Goal: Task Accomplishment & Management: Manage account settings

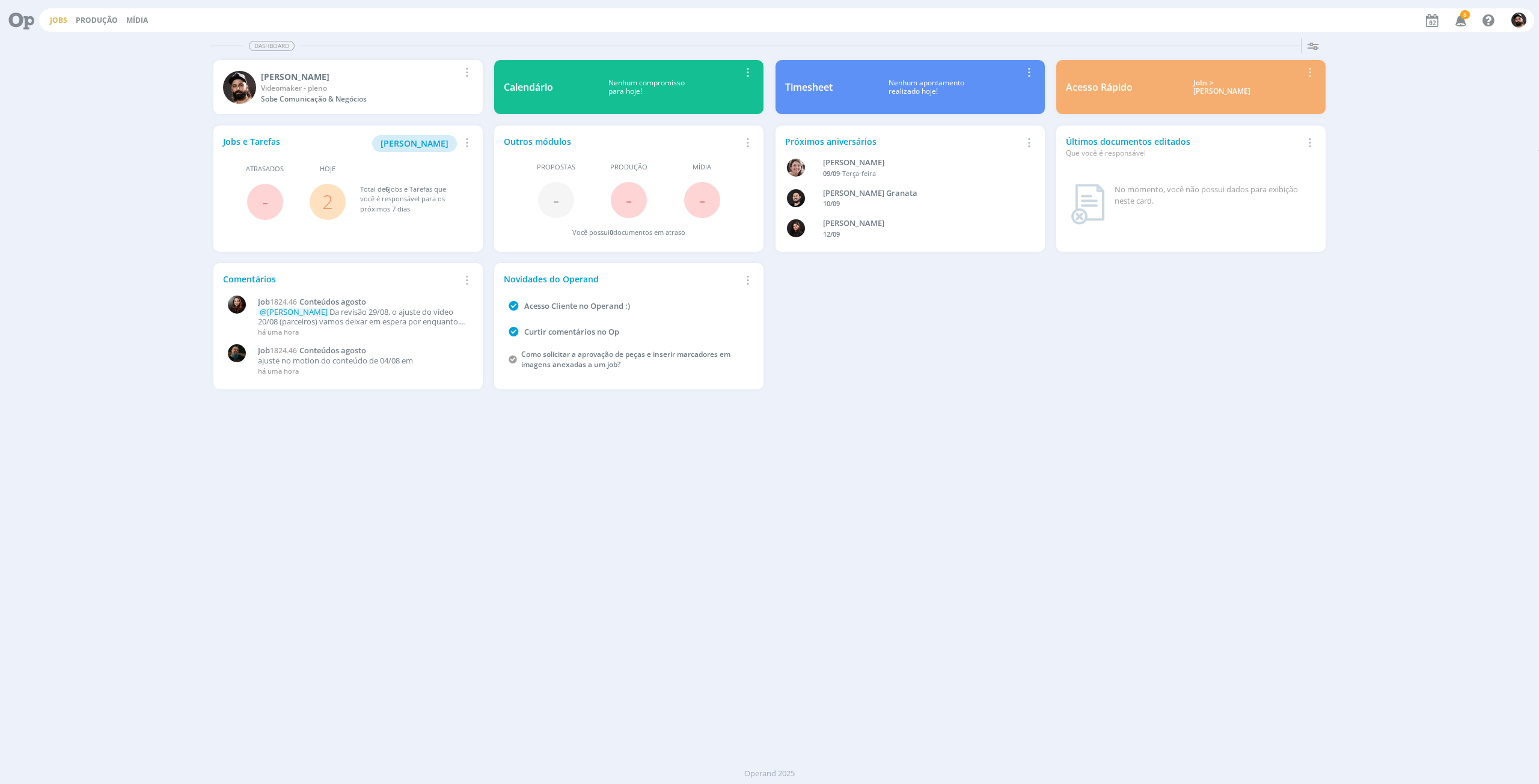
click at [61, 16] on link "Jobs" at bounding box center [58, 19] width 17 height 10
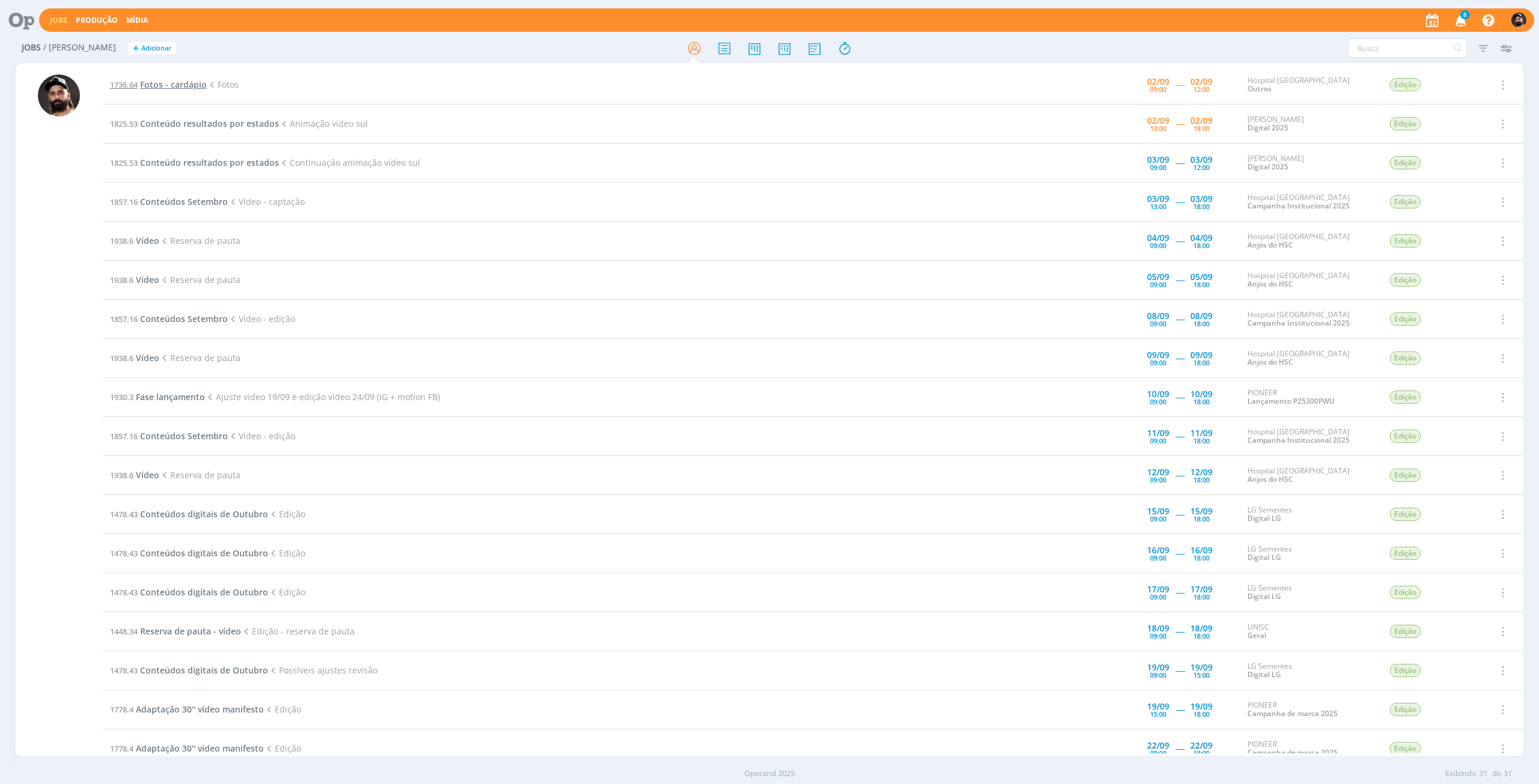
click at [168, 85] on span "Fotos - cardápio" at bounding box center [174, 85] width 67 height 12
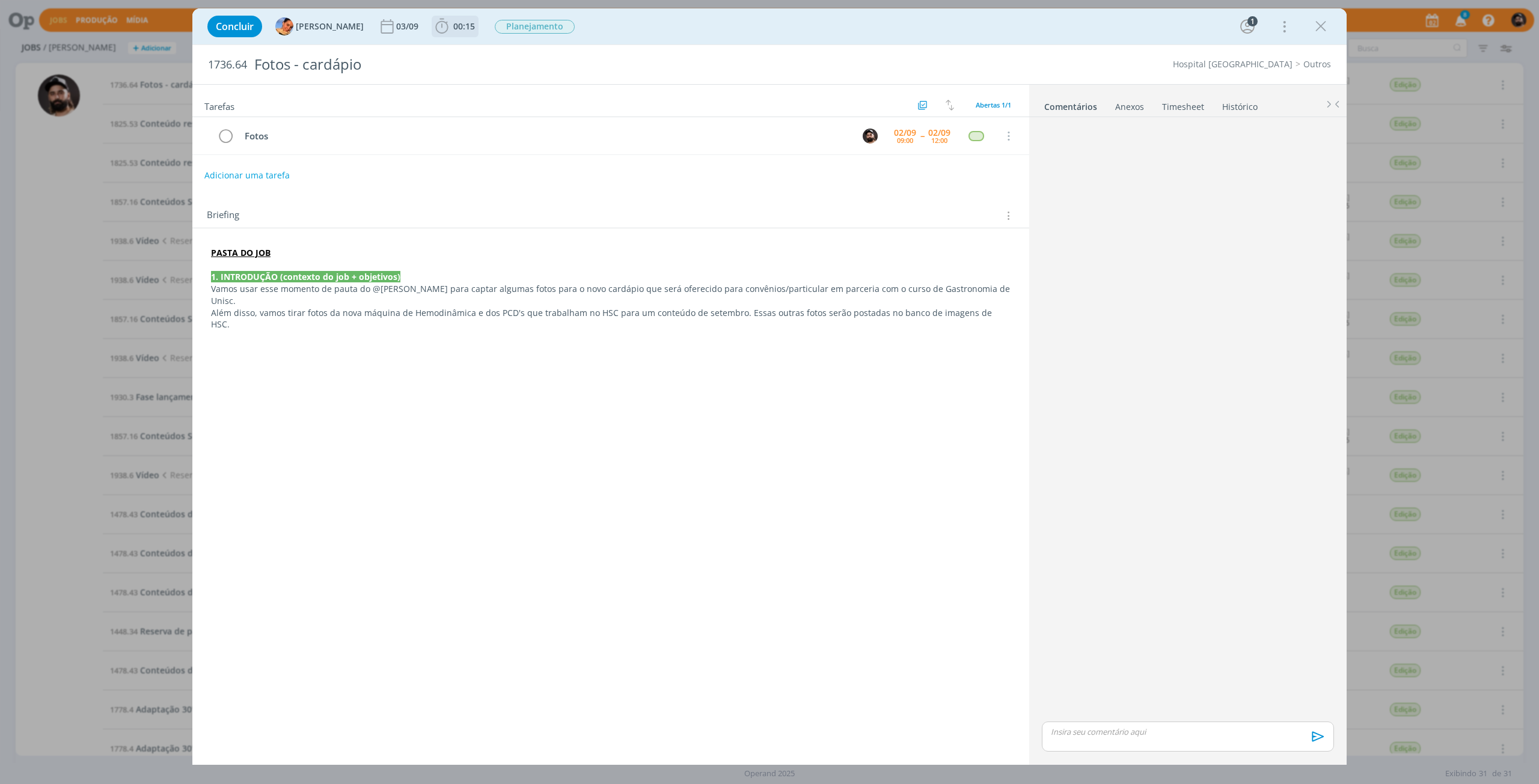
click at [435, 24] on icon "dialog" at bounding box center [441, 26] width 12 height 15
click at [244, 253] on strong "PASTA DO JOB" at bounding box center [240, 253] width 60 height 12
click at [257, 275] on link "https://sobeae.sharepoint.com/:f:/s/SOBEAE/Eh4_WtPb3URAgQiivE3xMYgBtskx1T4OfROJ…" at bounding box center [289, 276] width 91 height 16
click at [434, 28] on icon "dialog" at bounding box center [441, 26] width 18 height 18
click at [1181, 109] on link "Timesheet" at bounding box center [1183, 104] width 43 height 17
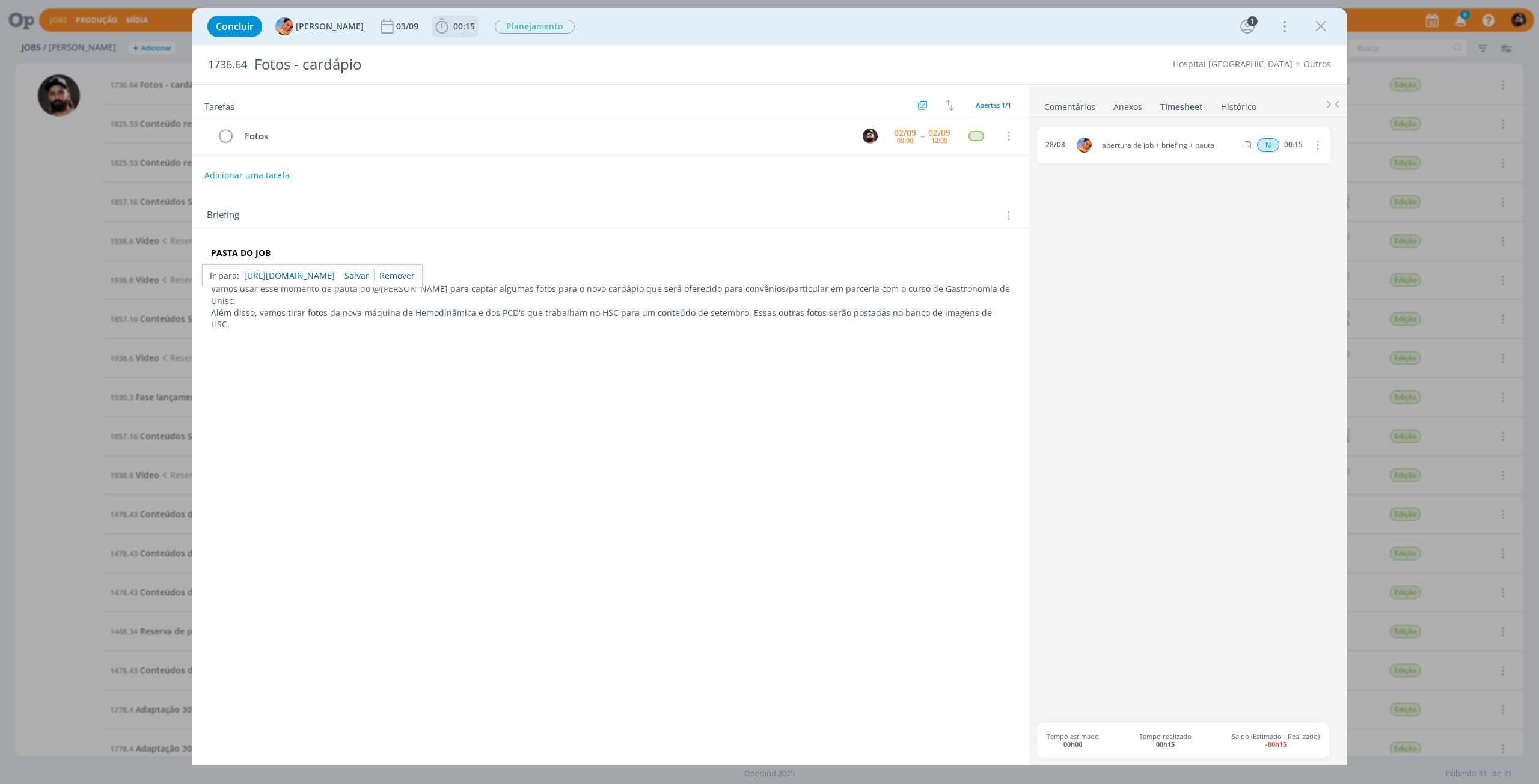
click at [437, 28] on icon "dialog" at bounding box center [441, 26] width 12 height 15
click at [546, 55] on button "Apontar" at bounding box center [549, 53] width 50 height 12
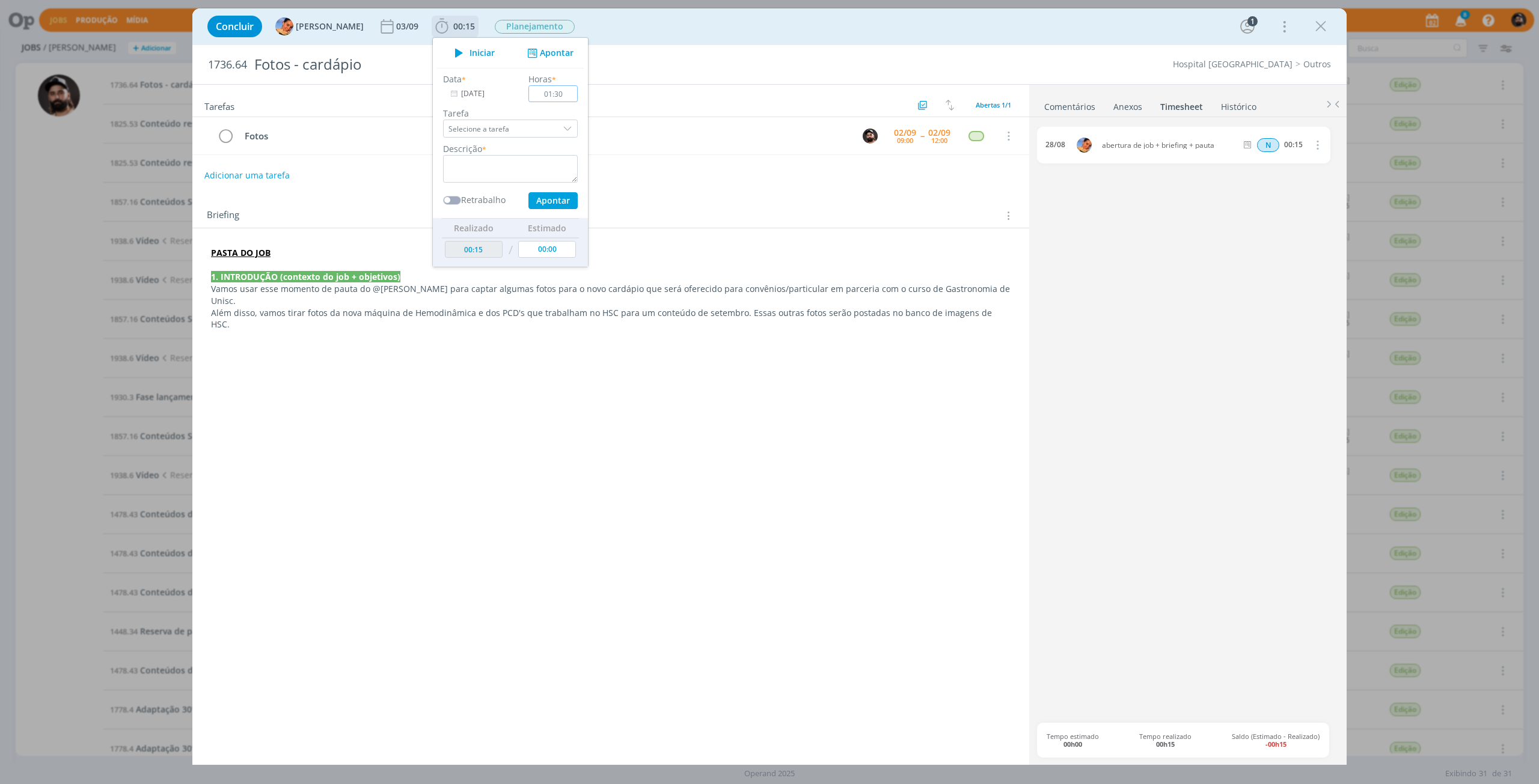
type input "01:30"
click at [503, 146] on div "Descrição *" at bounding box center [510, 163] width 147 height 40
click at [503, 168] on textarea "dialog" at bounding box center [510, 169] width 135 height 28
type textarea "fotos"
click at [541, 202] on button "Apontar" at bounding box center [553, 201] width 50 height 17
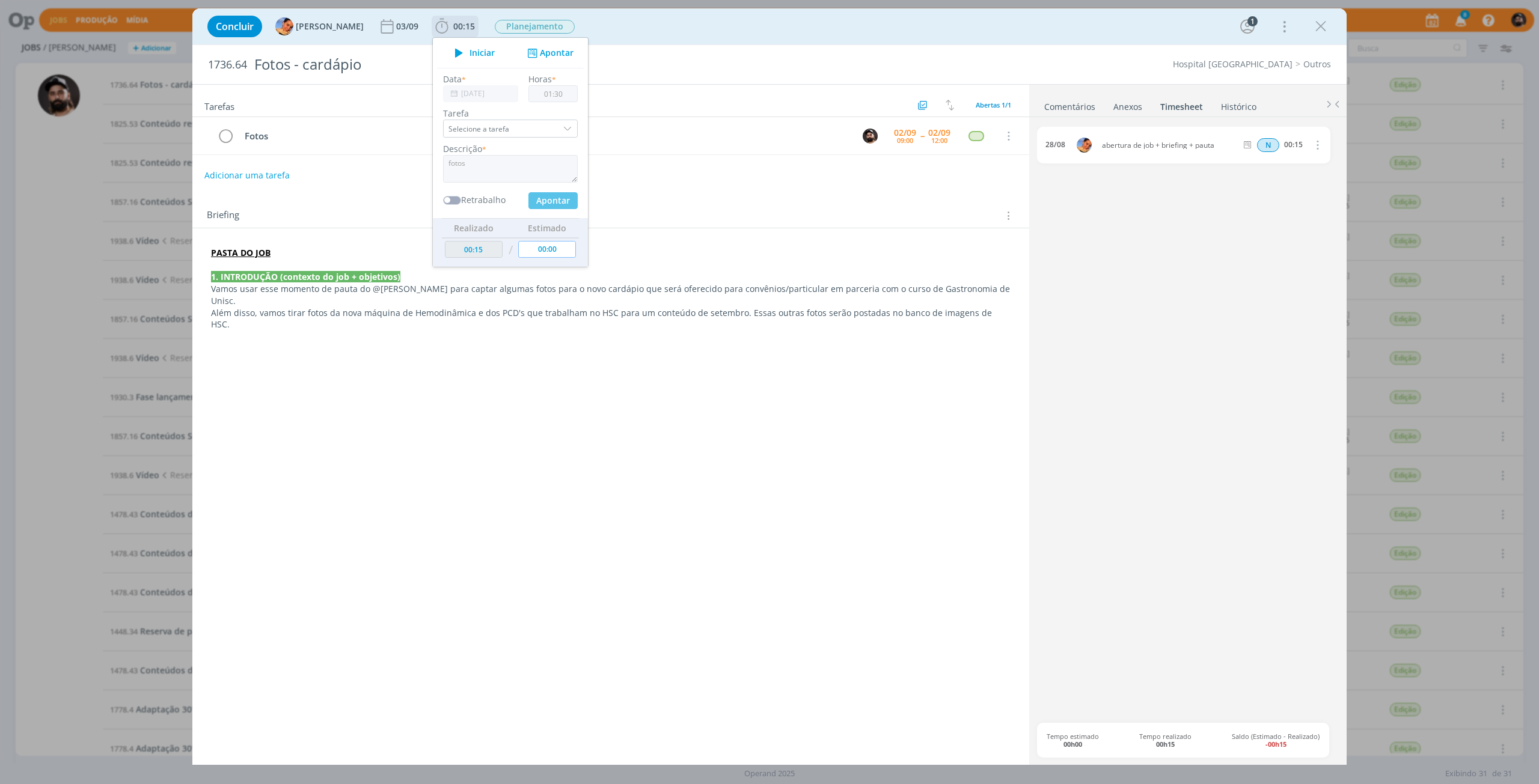
type input "01:45"
type input "00:00"
click at [1025, 492] on div "Tarefas Usar Job de template Ordenar por: Prazo crescente Prazo decrescente Ord…" at bounding box center [610, 418] width 837 height 667
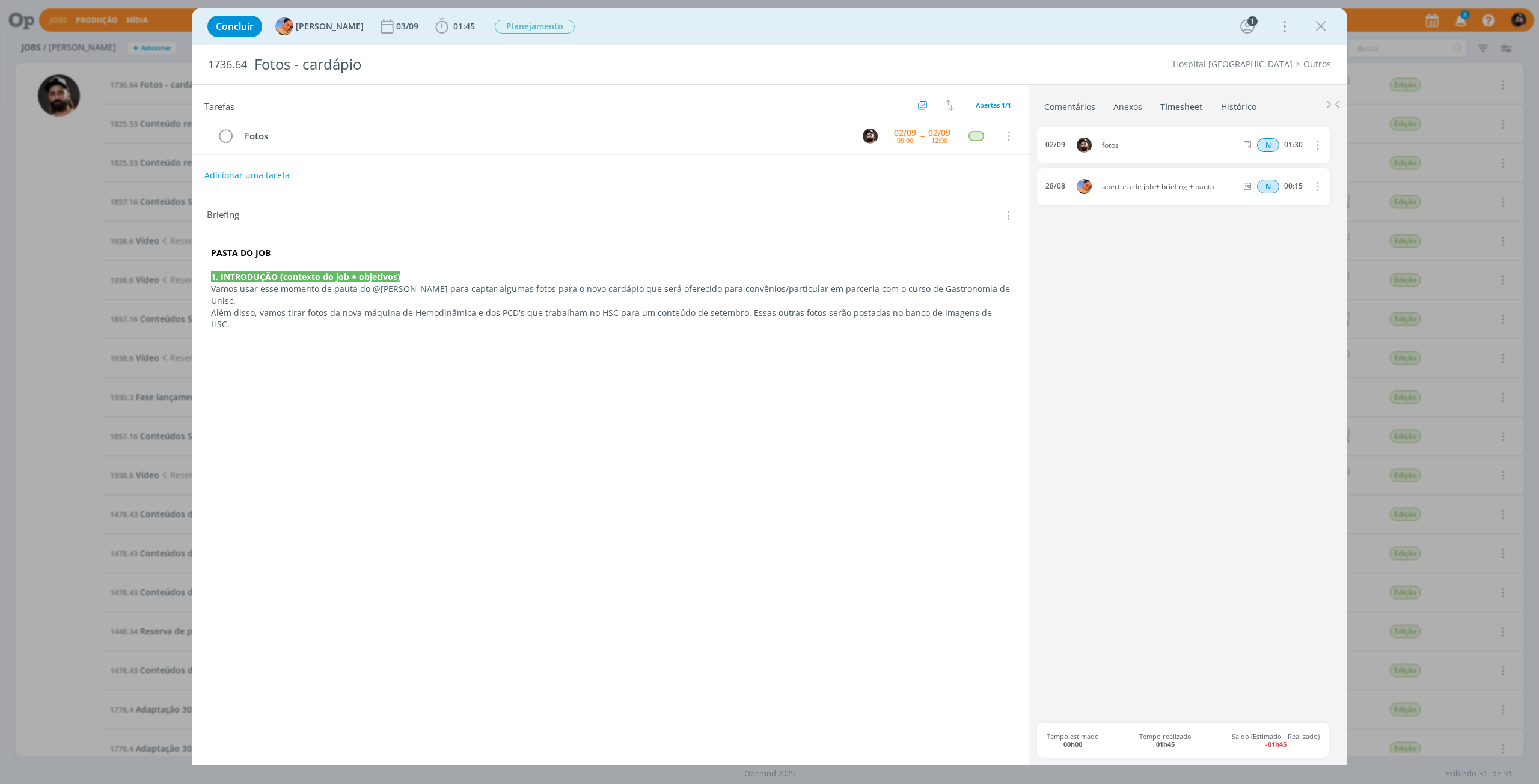
click at [451, 308] on div "PASTA DO JOB 1. INTRODUÇÃO (contexto do job + objetivos) Vamos usar esse moment…" at bounding box center [610, 288] width 818 height 92
copy p "Hemodinâmica"
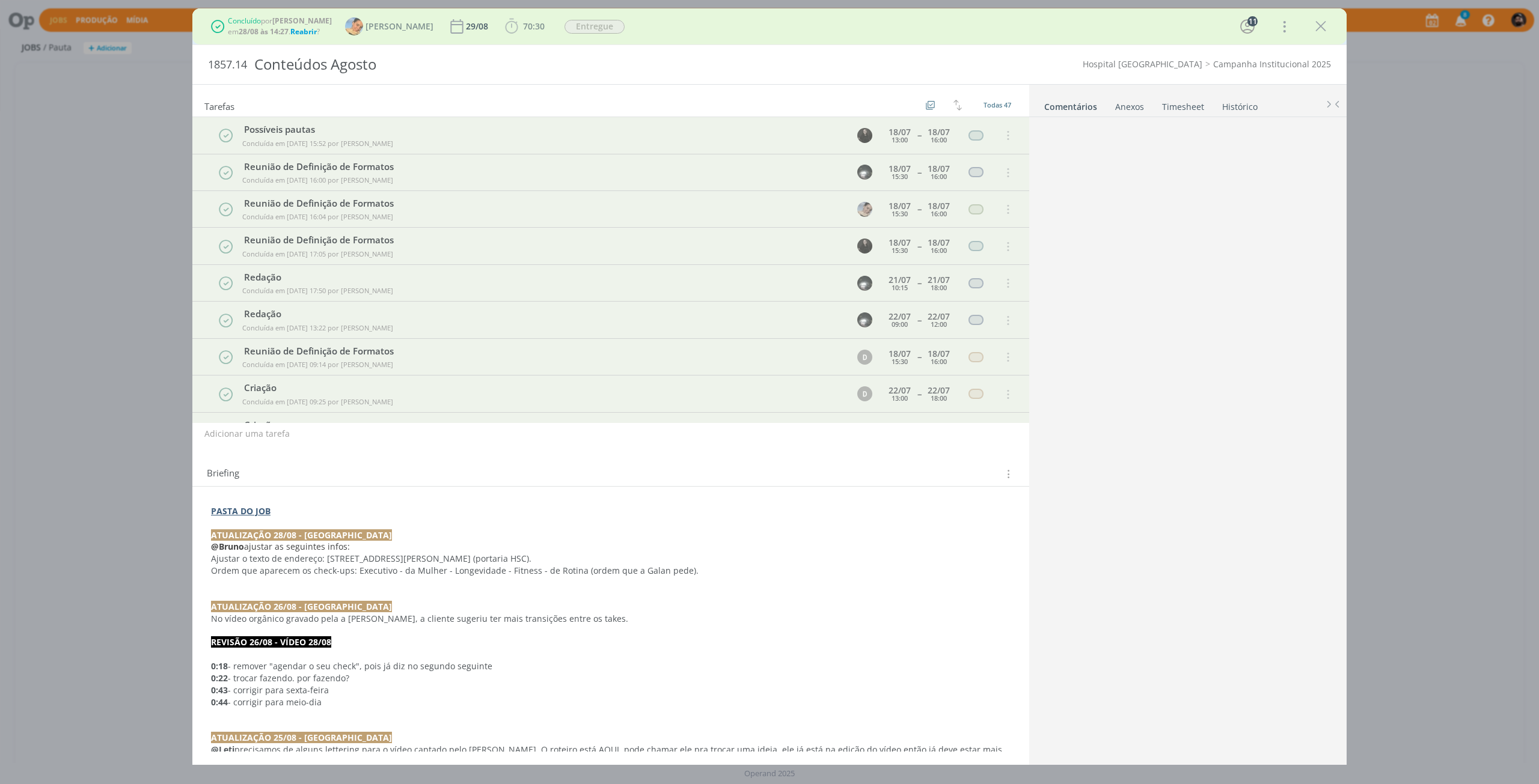
scroll to position [1185, 0]
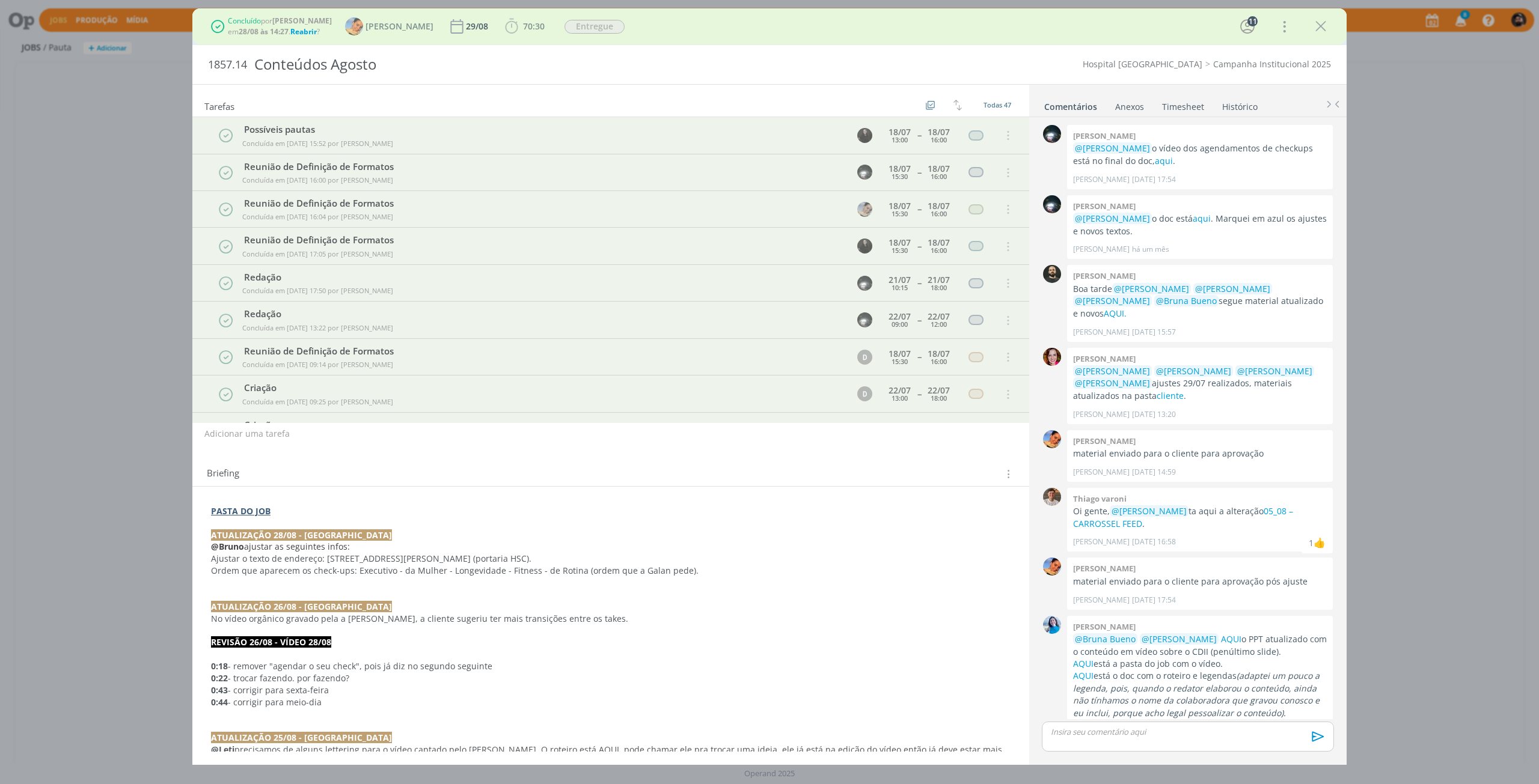
scroll to position [1185, 0]
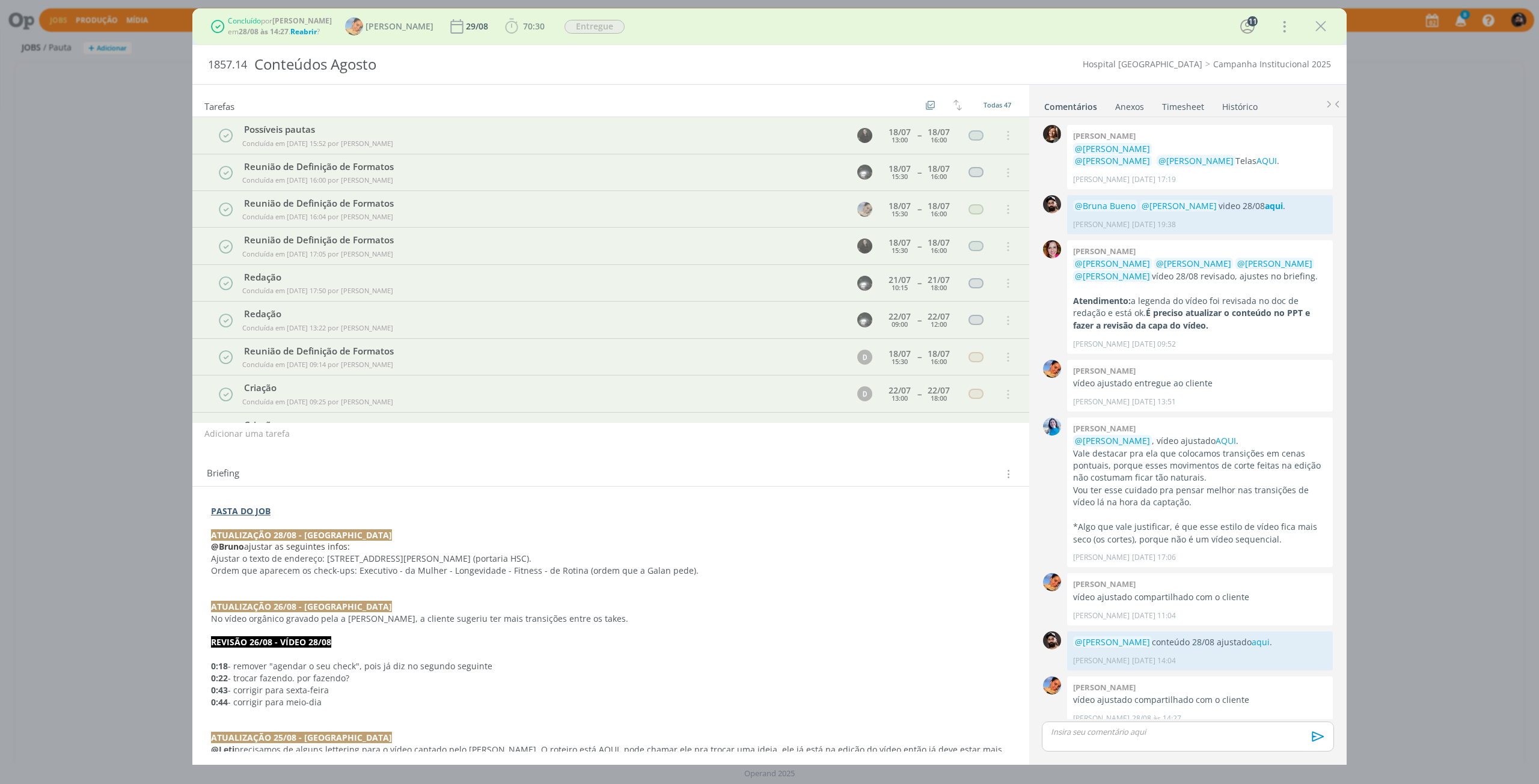
click at [1188, 105] on link "Timesheet" at bounding box center [1183, 104] width 43 height 17
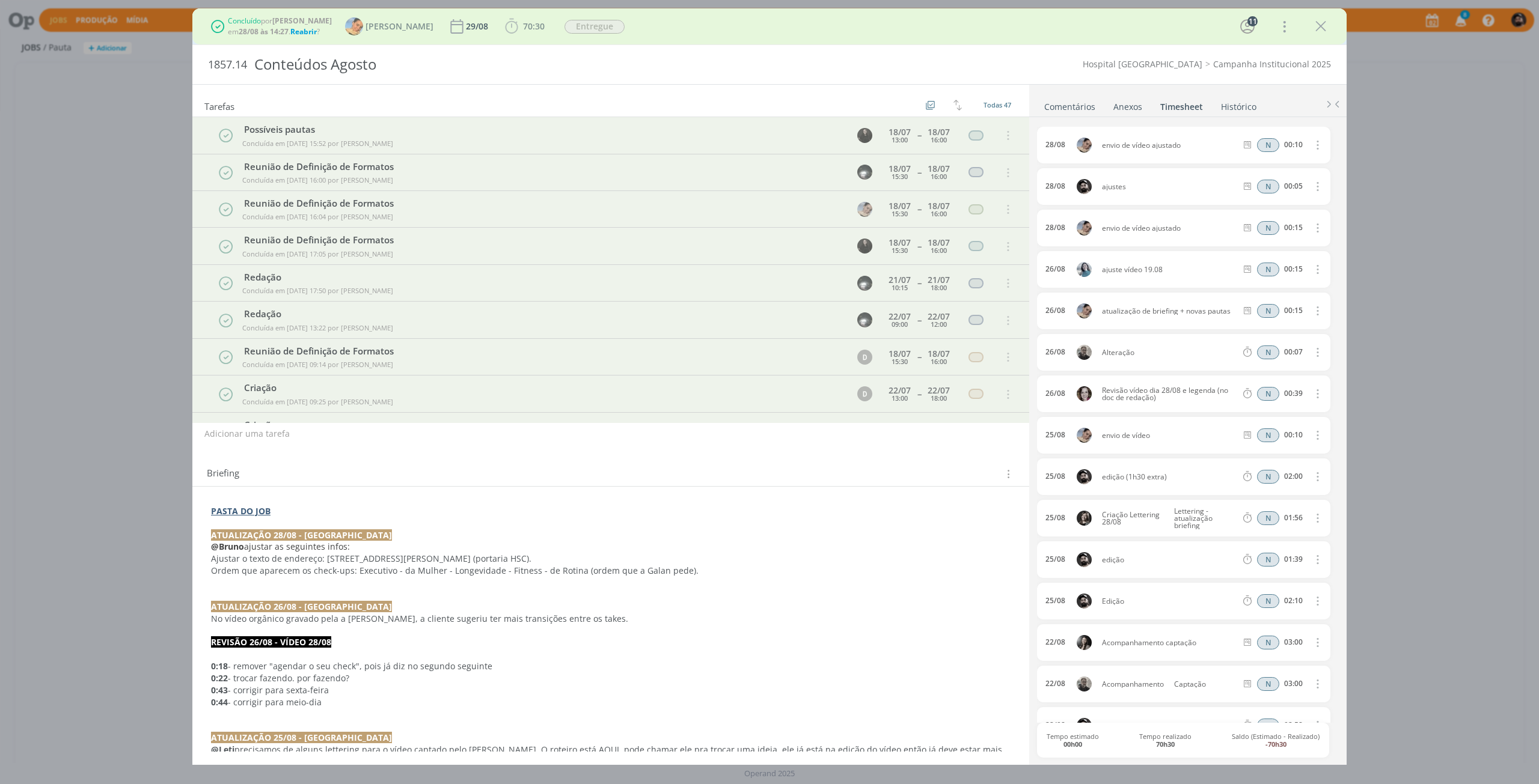
click at [1089, 107] on link "Comentários" at bounding box center [1069, 104] width 52 height 17
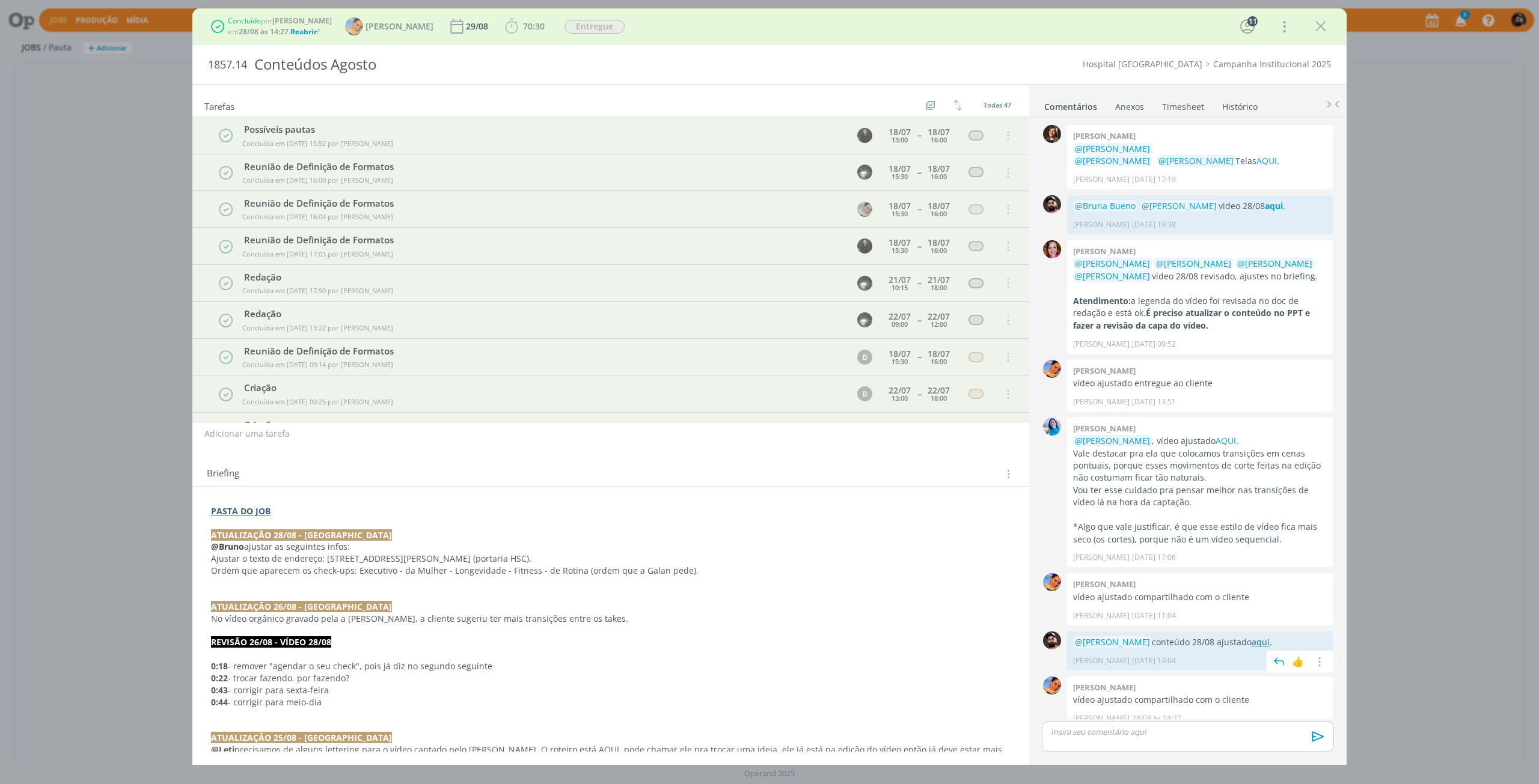
click at [1252, 637] on link "aqui" at bounding box center [1261, 642] width 18 height 12
